Goal: Task Accomplishment & Management: Use online tool/utility

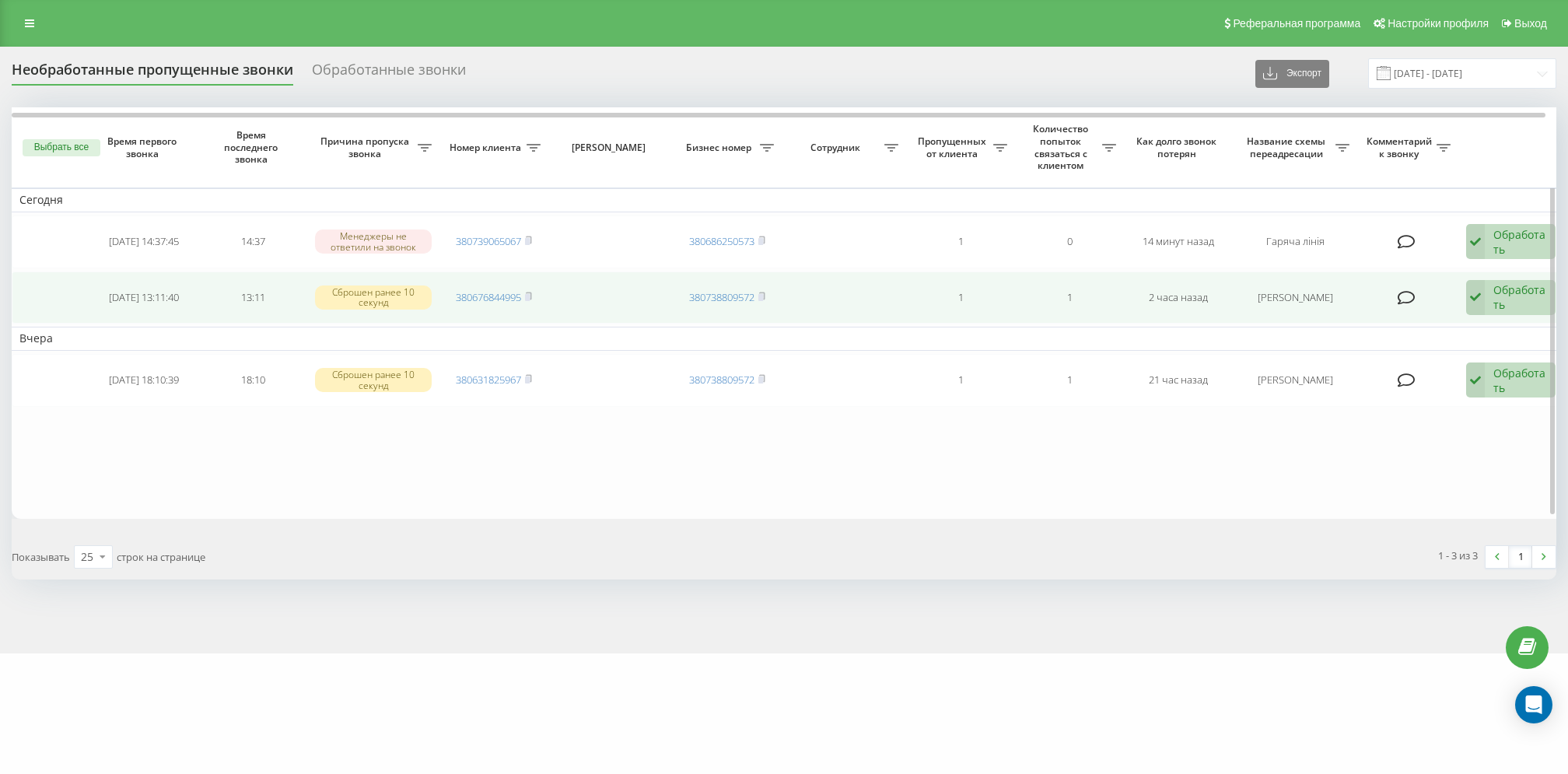
click at [1501, 298] on div "Обработать" at bounding box center [1519, 297] width 53 height 30
click at [1474, 357] on span "Связался с клиентом с помощью другого канала" at bounding box center [1399, 357] width 261 height 14
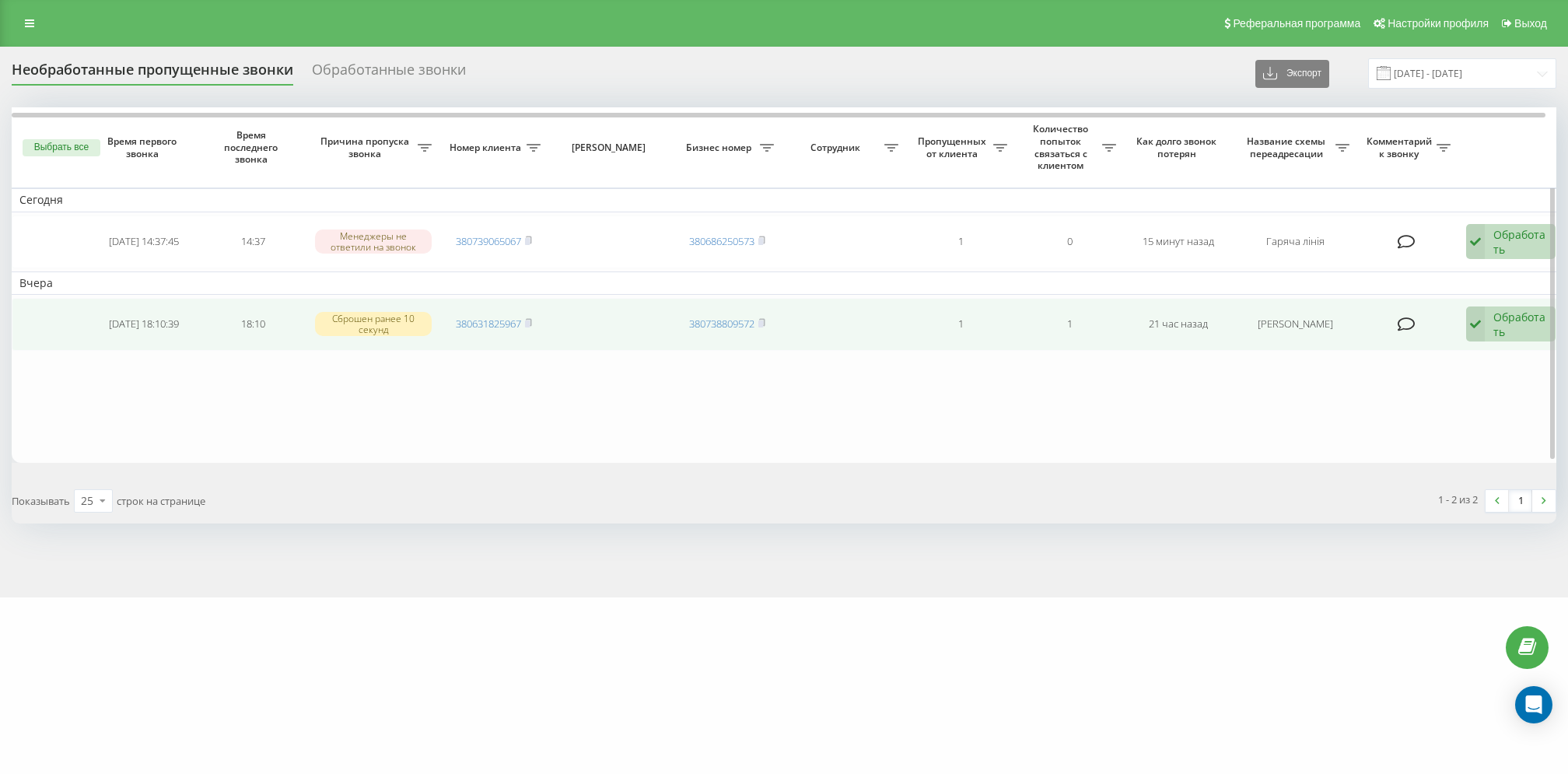
click at [1483, 308] on icon at bounding box center [1475, 325] width 19 height 36
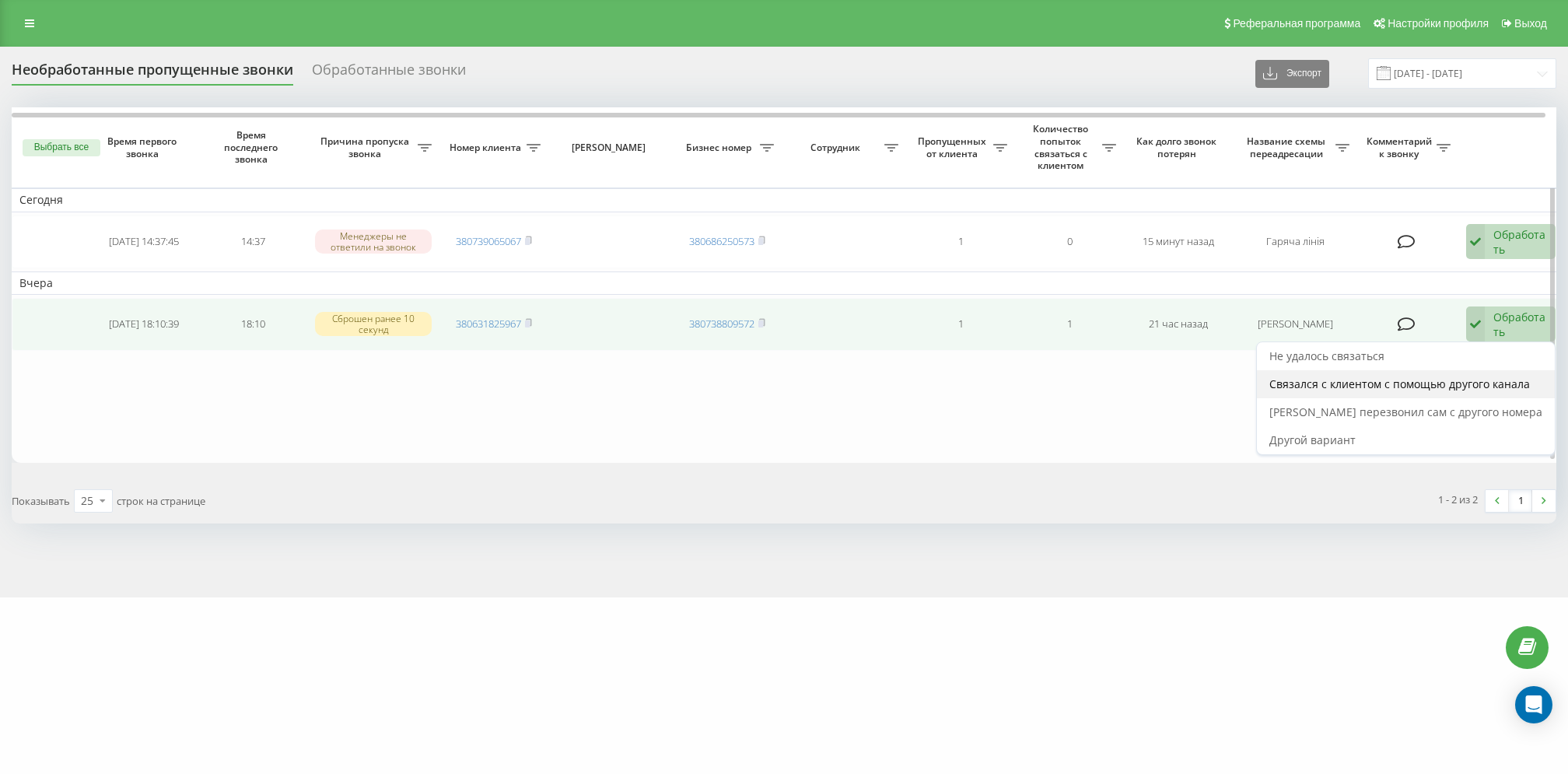
click at [1490, 380] on span "Связался с клиентом с помощью другого канала" at bounding box center [1399, 383] width 261 height 14
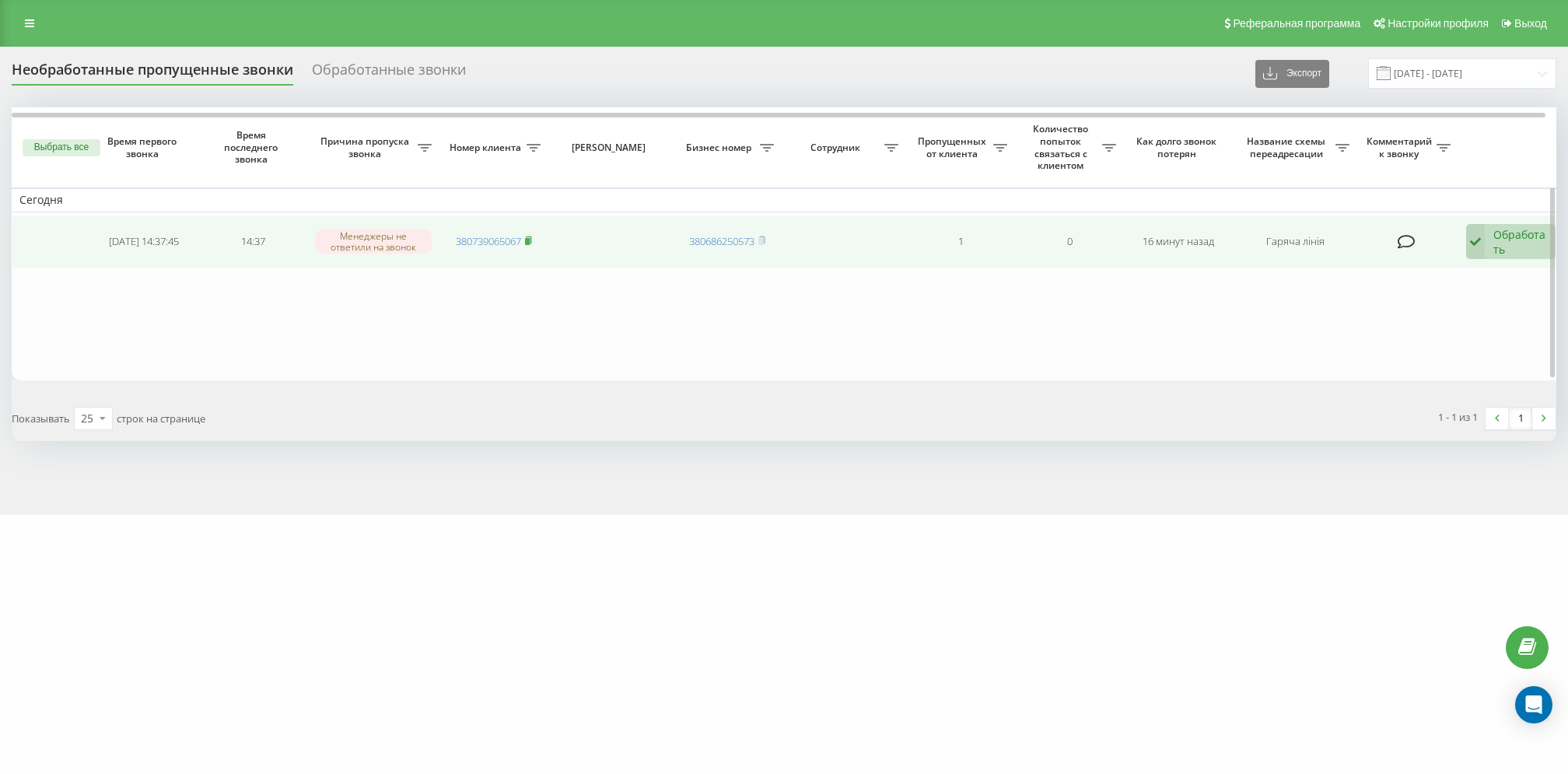
click at [527, 235] on icon at bounding box center [529, 240] width 7 height 9
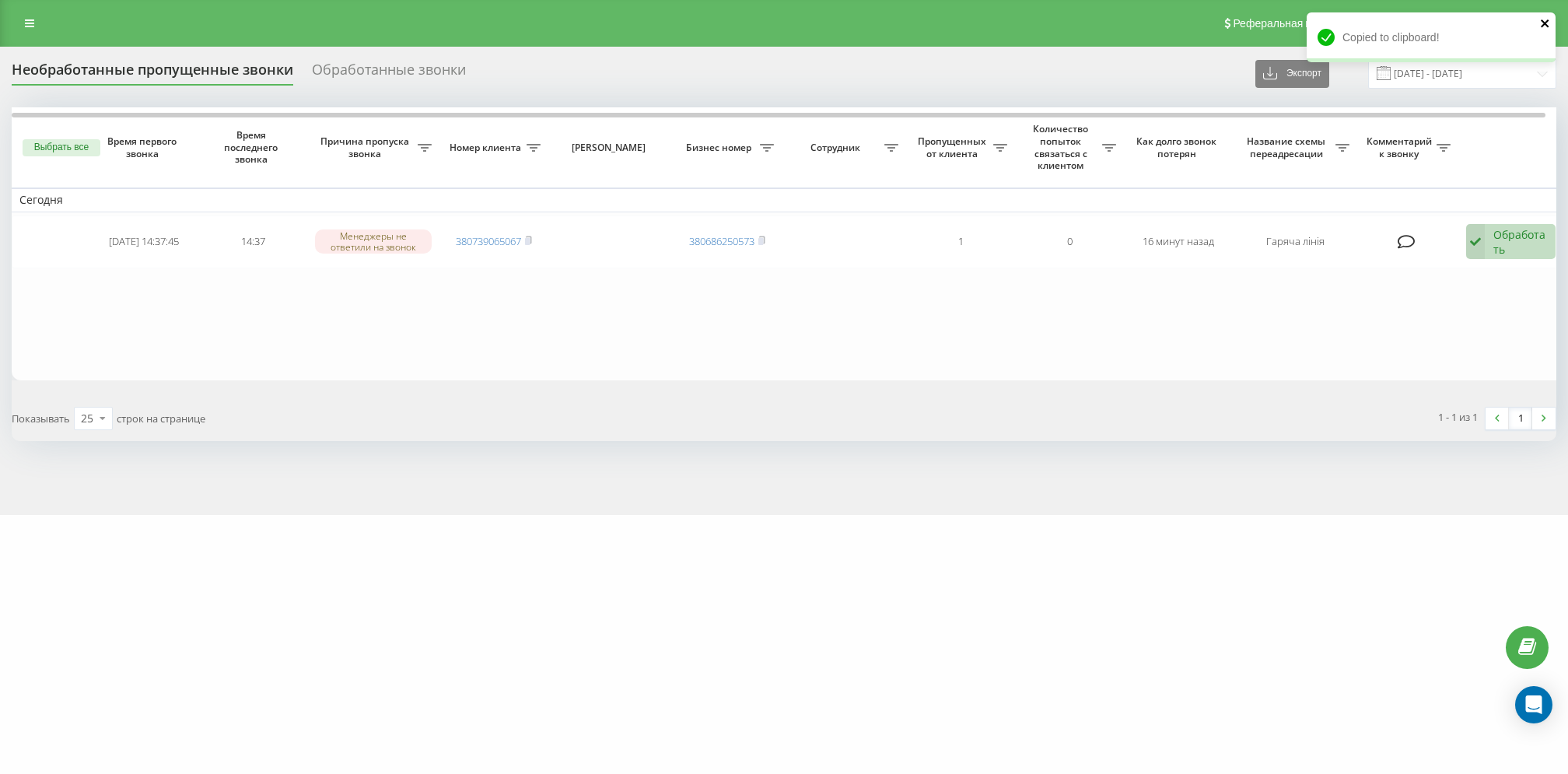
click at [1545, 26] on icon "close" at bounding box center [1545, 23] width 11 height 13
